Goal: Information Seeking & Learning: Find specific page/section

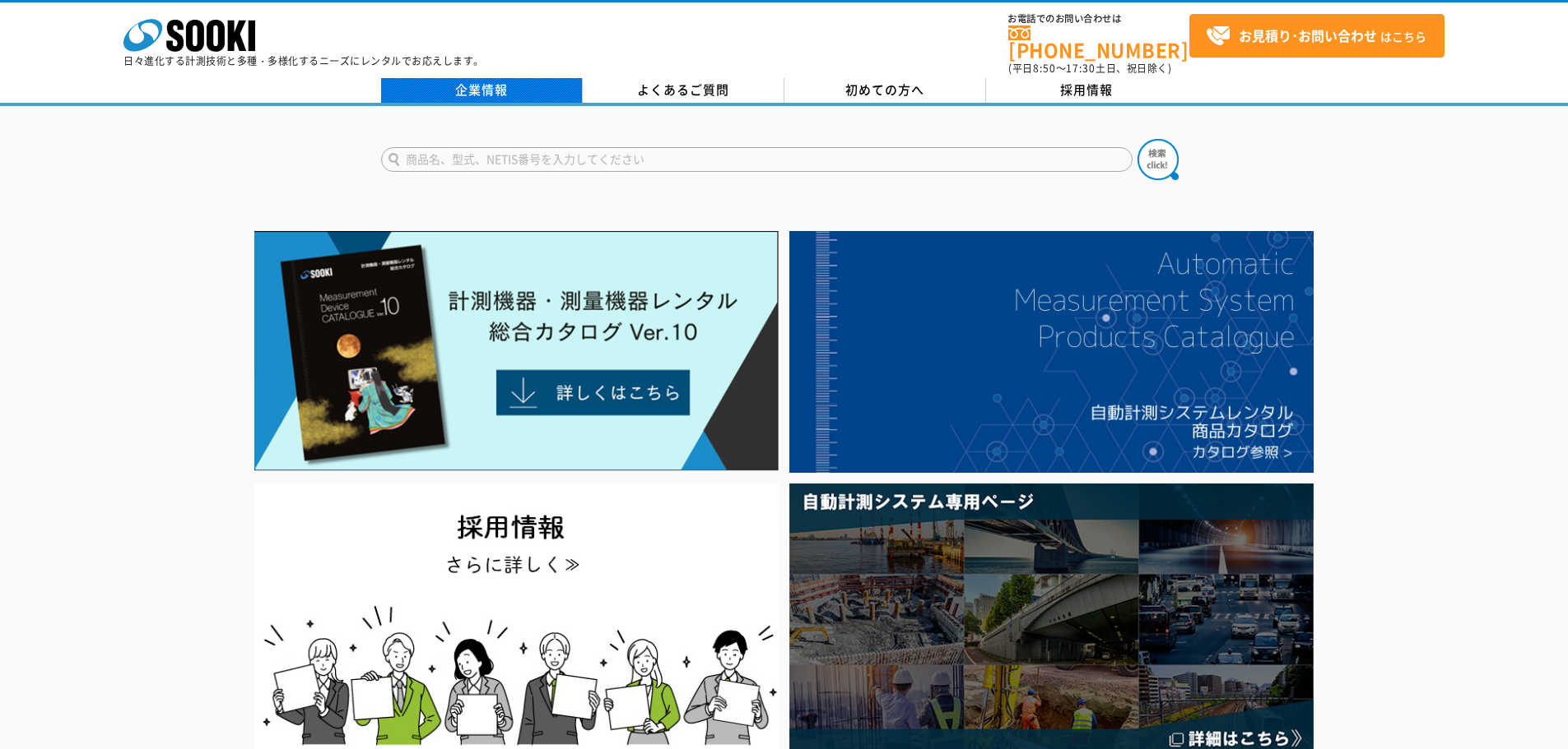
click at [488, 81] on link "企業情報" at bounding box center [482, 90] width 201 height 25
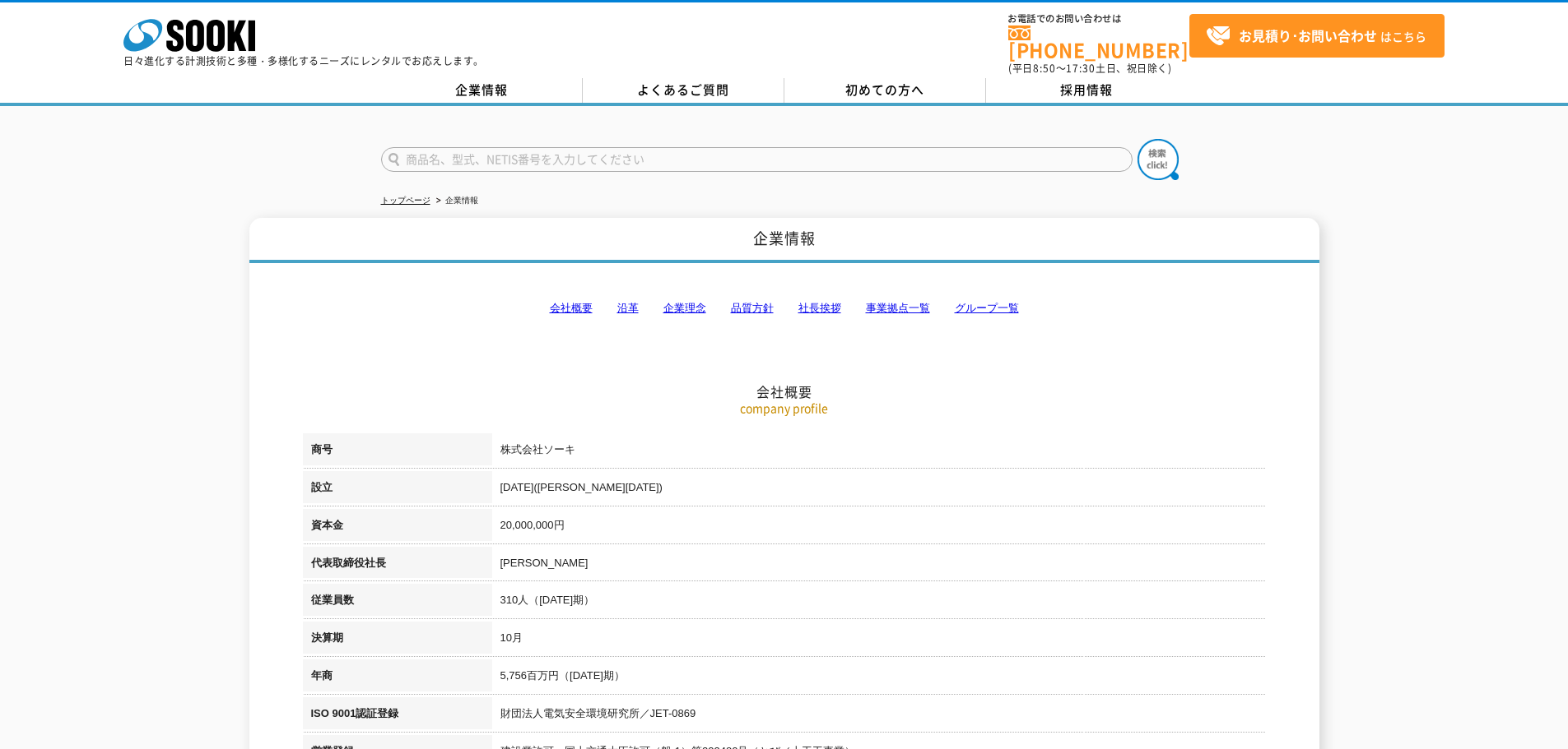
click at [904, 302] on link "事業拠点一覧" at bounding box center [898, 308] width 65 height 13
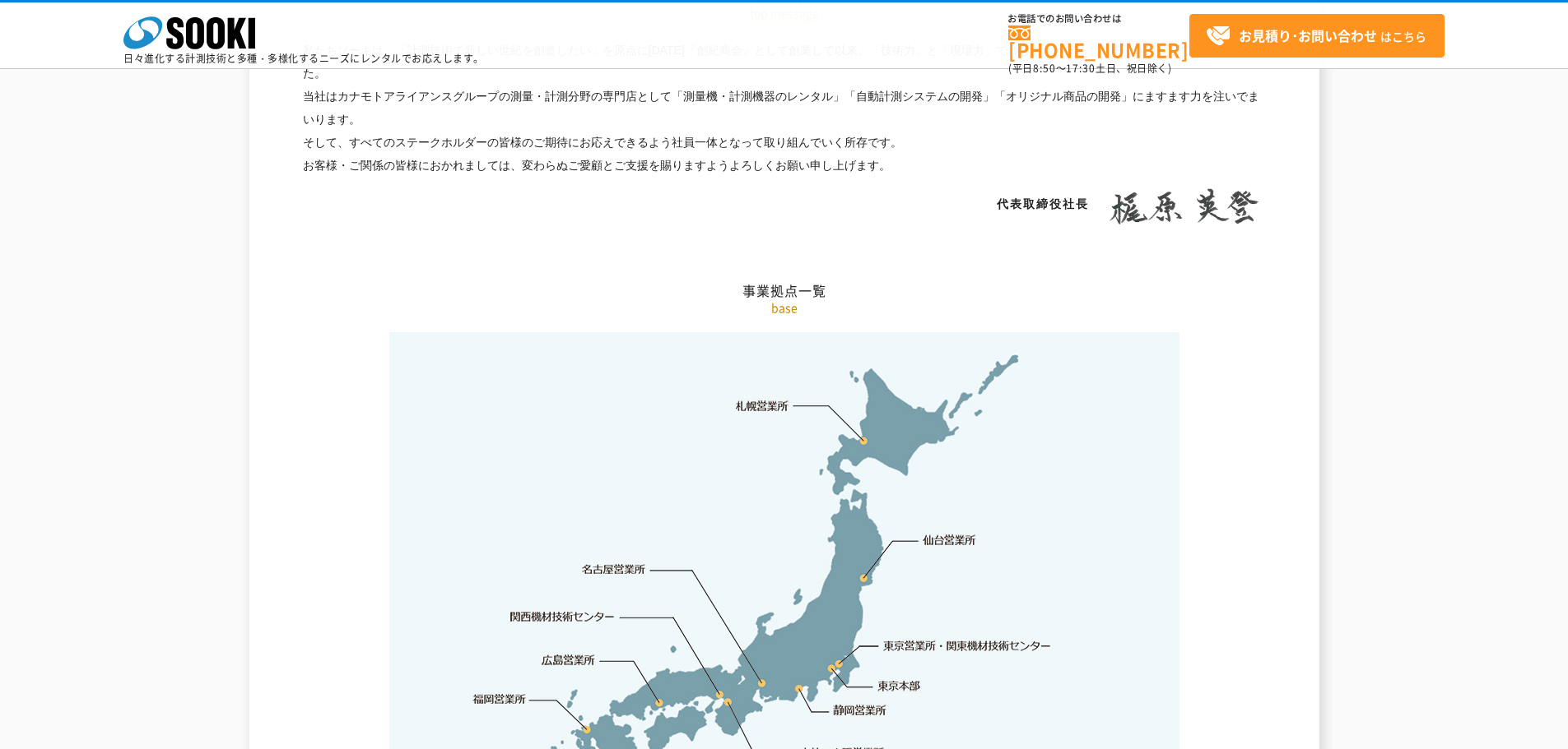
scroll to position [3304, 0]
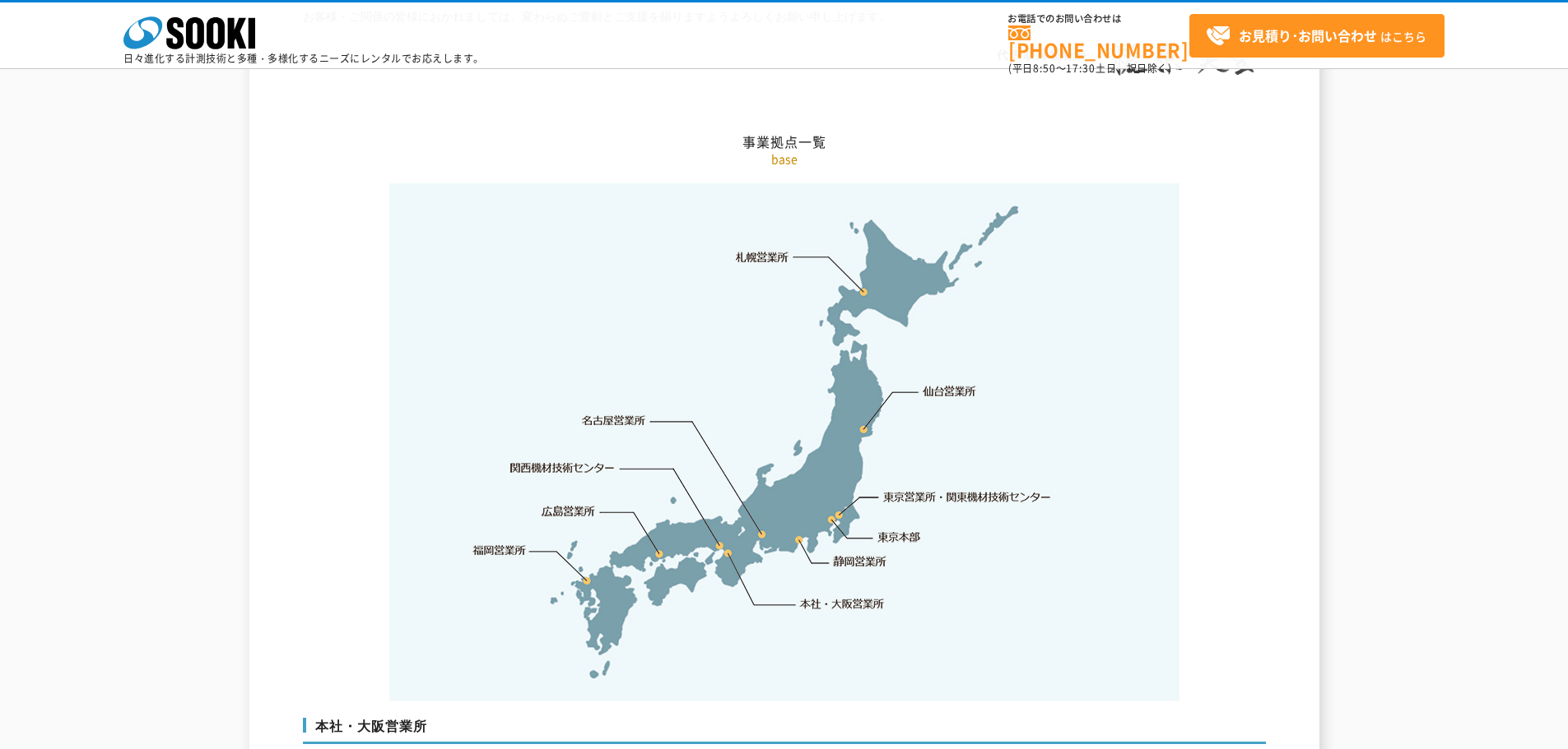
click at [942, 489] on link "東京営業所・関東機材技術センター" at bounding box center [968, 497] width 169 height 16
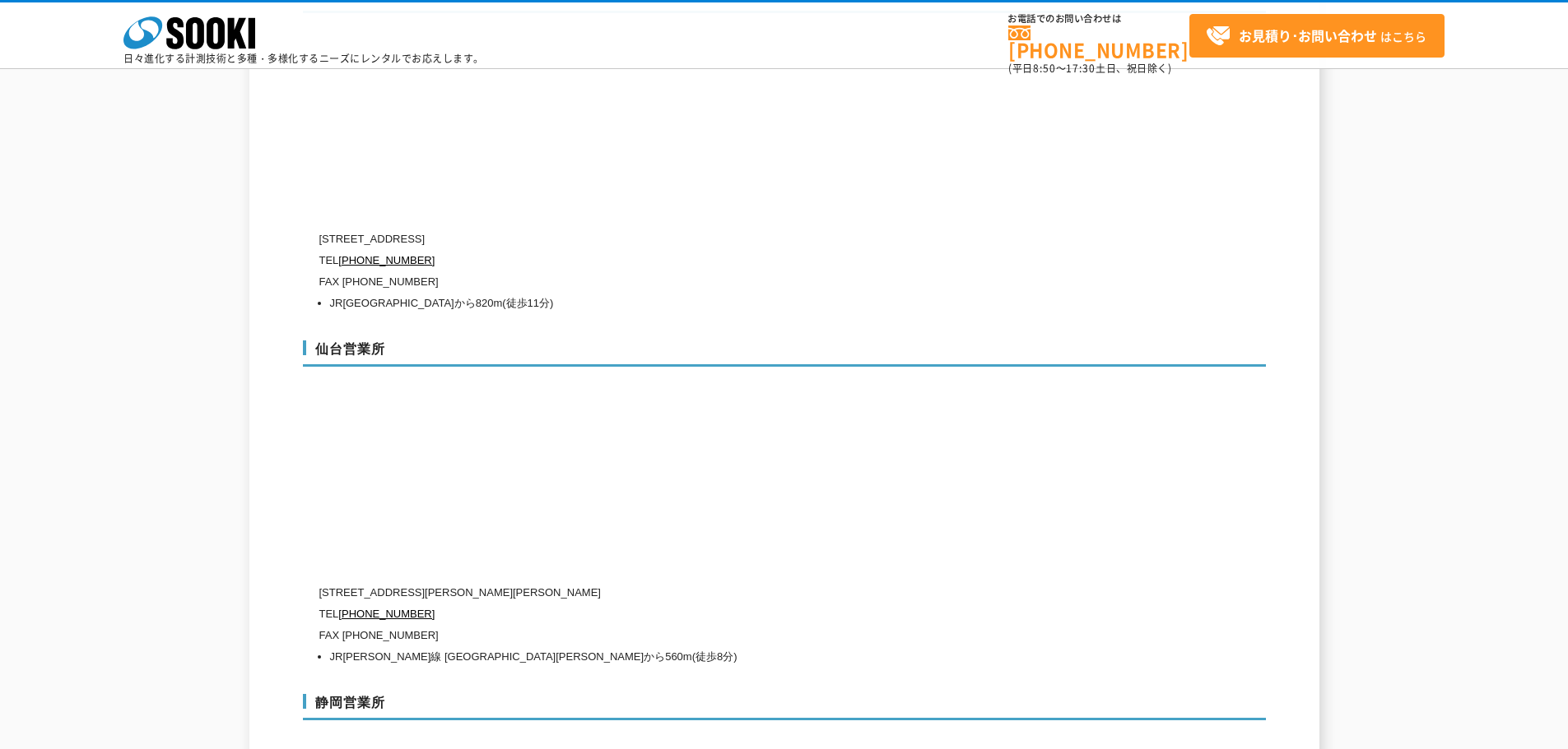
scroll to position [4812, 0]
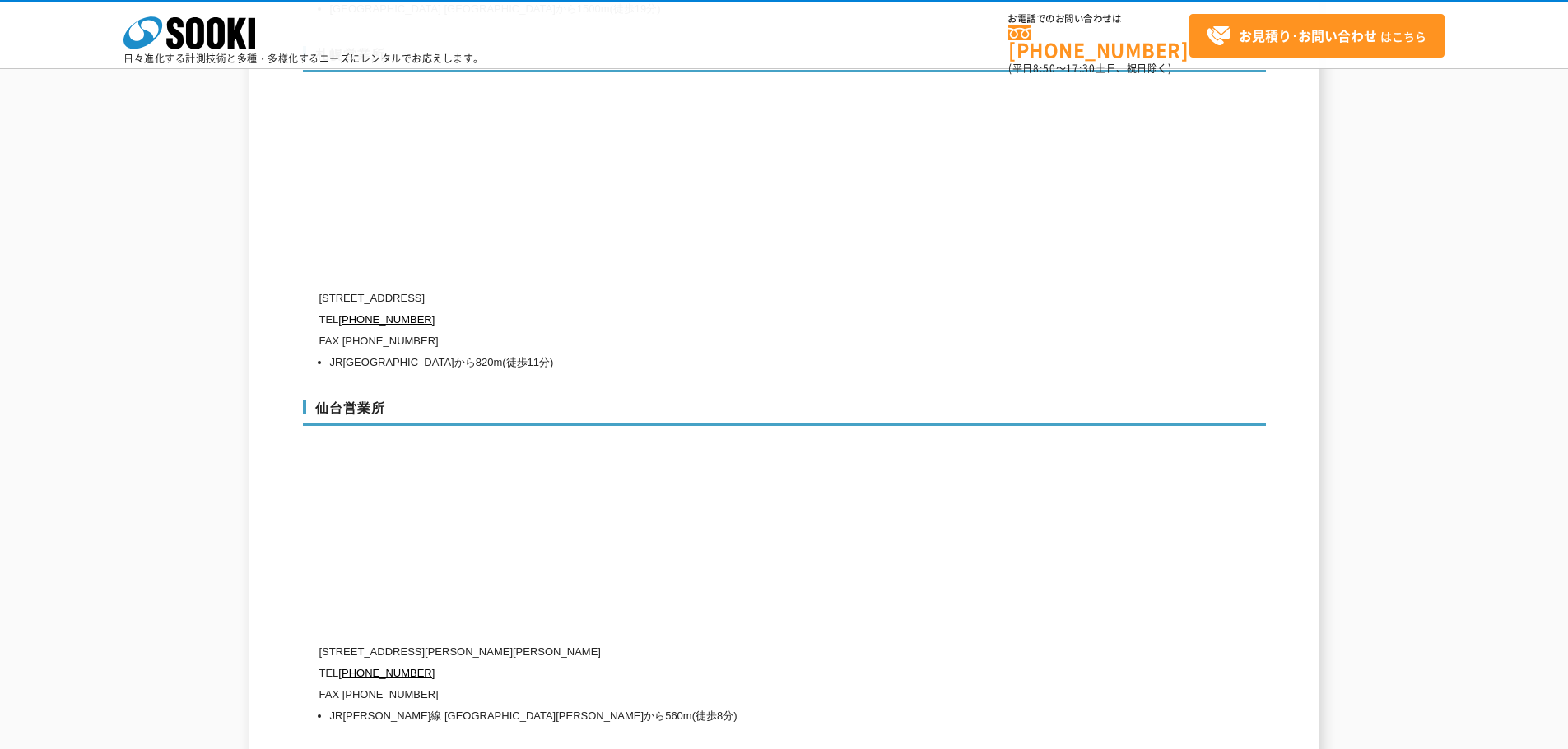
click at [189, 54] on p "日々進化する計測技術と多種・多様化するニーズにレンタルでお応えします。" at bounding box center [303, 59] width 360 height 10
click at [227, 31] on icon "株式会社 ソーキ" at bounding box center [189, 33] width 132 height 33
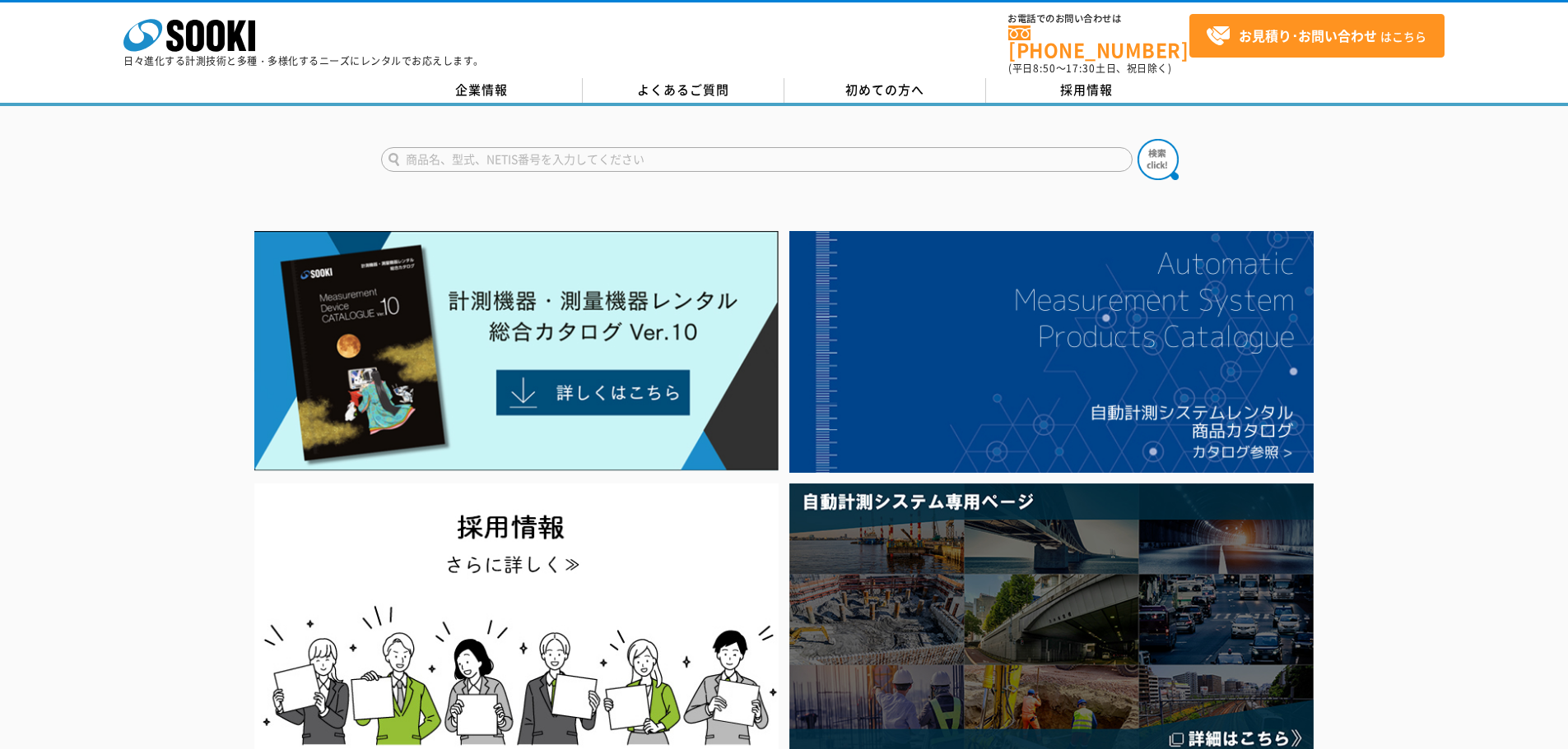
click at [478, 150] on input "text" at bounding box center [757, 160] width 751 height 25
type input "レベル"
click at [1157, 159] on img at bounding box center [1158, 159] width 41 height 41
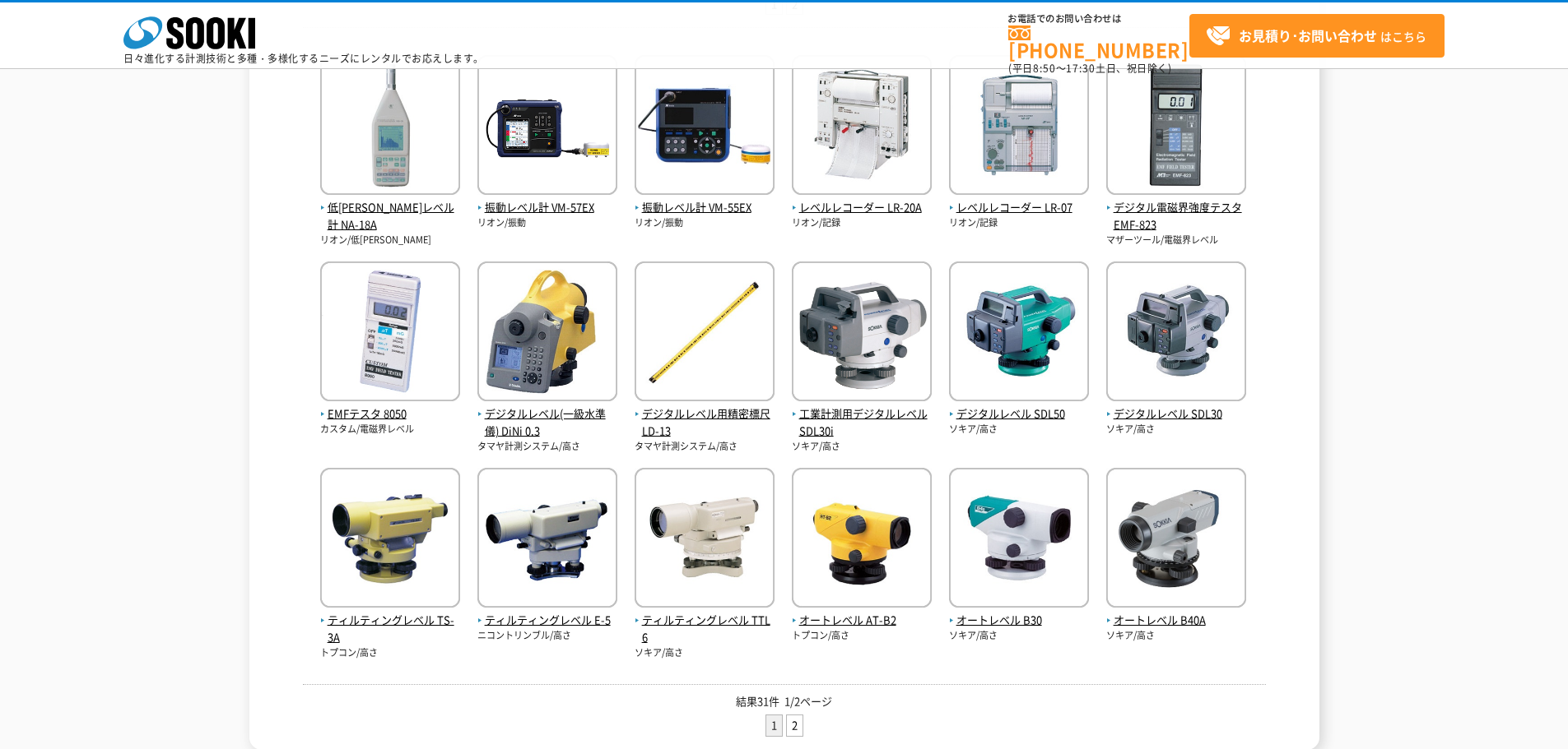
scroll to position [494, 0]
